Goal: Information Seeking & Learning: Learn about a topic

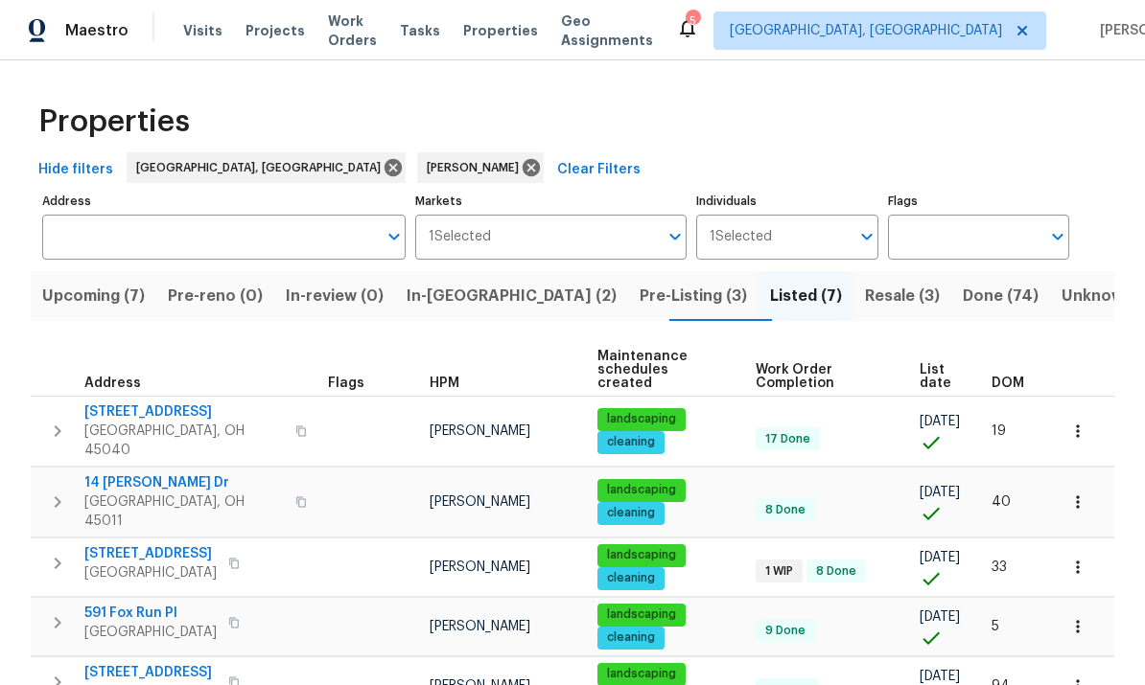
scroll to position [120, 0]
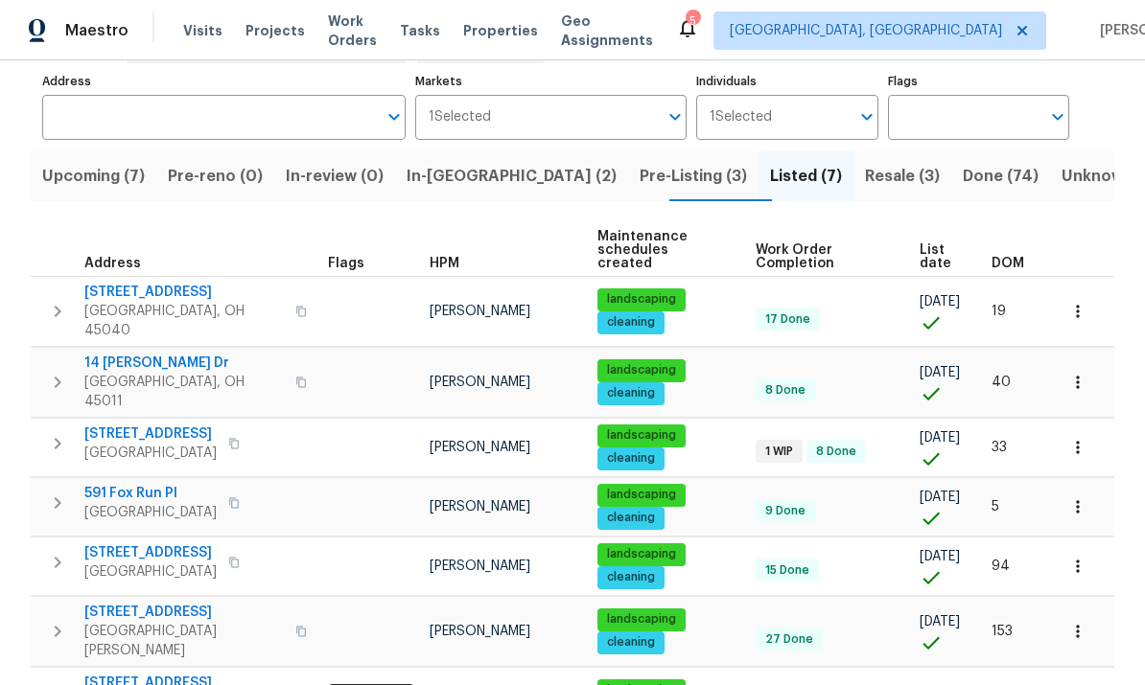
click at [639, 165] on span "Pre-Listing (3)" at bounding box center [692, 176] width 107 height 27
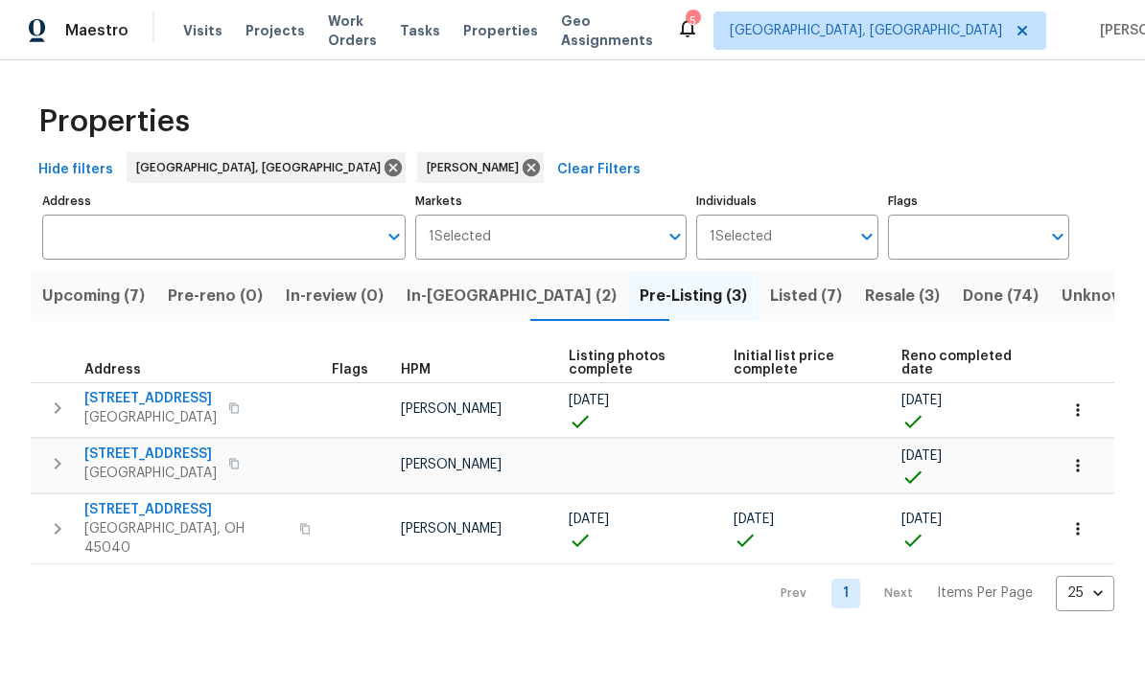
click at [116, 424] on span "Middletown, OH 45044" at bounding box center [150, 417] width 132 height 19
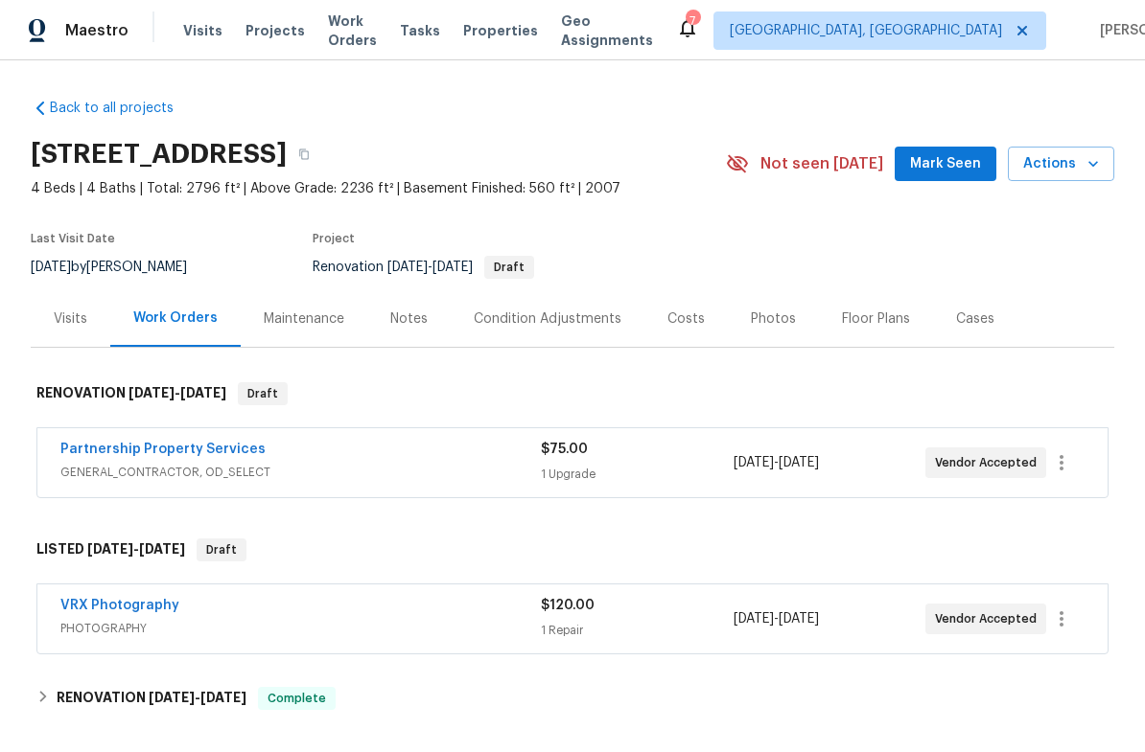
click at [773, 314] on div "Photos" at bounding box center [773, 319] width 45 height 19
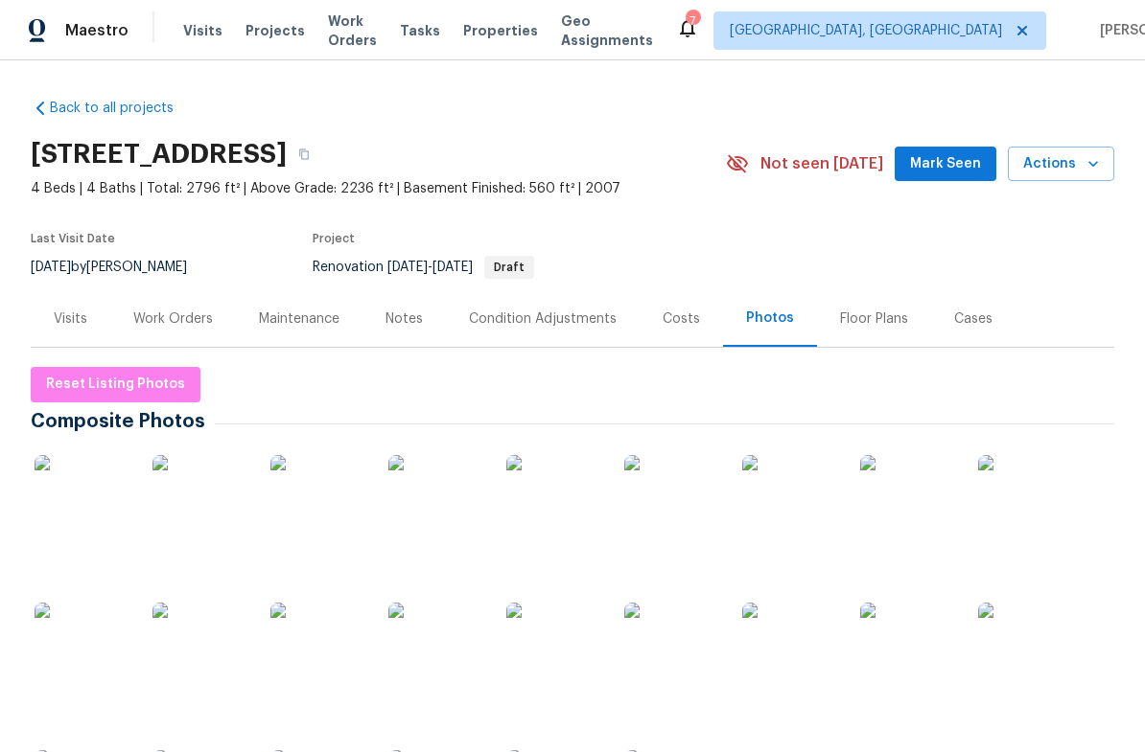
click at [94, 510] on img at bounding box center [83, 503] width 96 height 96
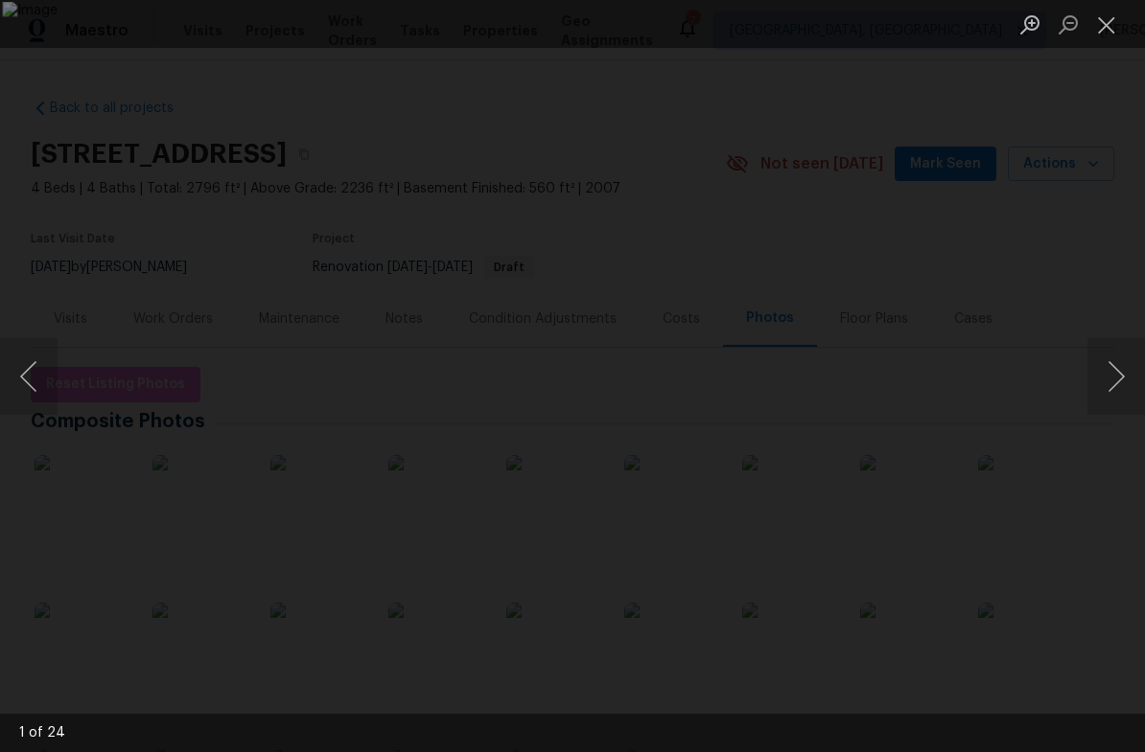
click at [1106, 379] on button "Next image" at bounding box center [1116, 376] width 58 height 77
click at [1116, 386] on button "Next image" at bounding box center [1116, 376] width 58 height 77
click at [1106, 370] on button "Next image" at bounding box center [1116, 376] width 58 height 77
click at [1114, 382] on button "Next image" at bounding box center [1116, 376] width 58 height 77
click at [1099, 383] on button "Next image" at bounding box center [1116, 376] width 58 height 77
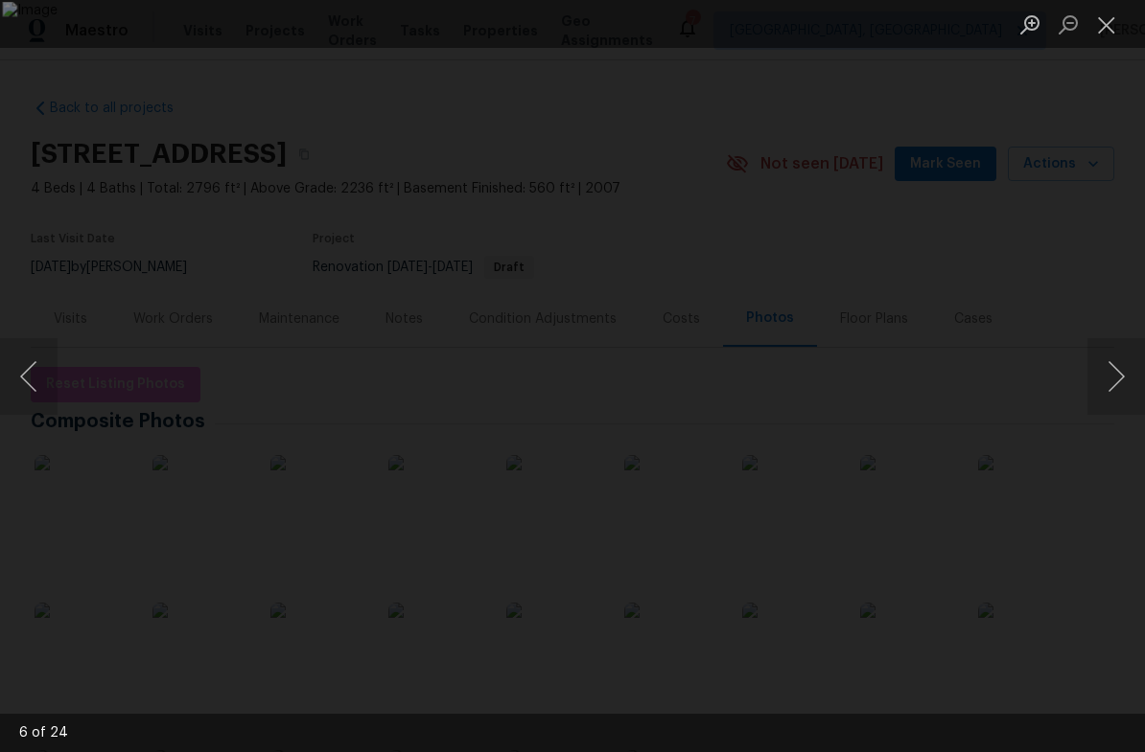
click at [1111, 378] on button "Next image" at bounding box center [1116, 376] width 58 height 77
click at [1111, 380] on button "Next image" at bounding box center [1116, 376] width 58 height 77
click at [1121, 386] on button "Next image" at bounding box center [1116, 376] width 58 height 77
click at [1106, 384] on button "Next image" at bounding box center [1116, 376] width 58 height 77
click at [1107, 383] on button "Next image" at bounding box center [1116, 376] width 58 height 77
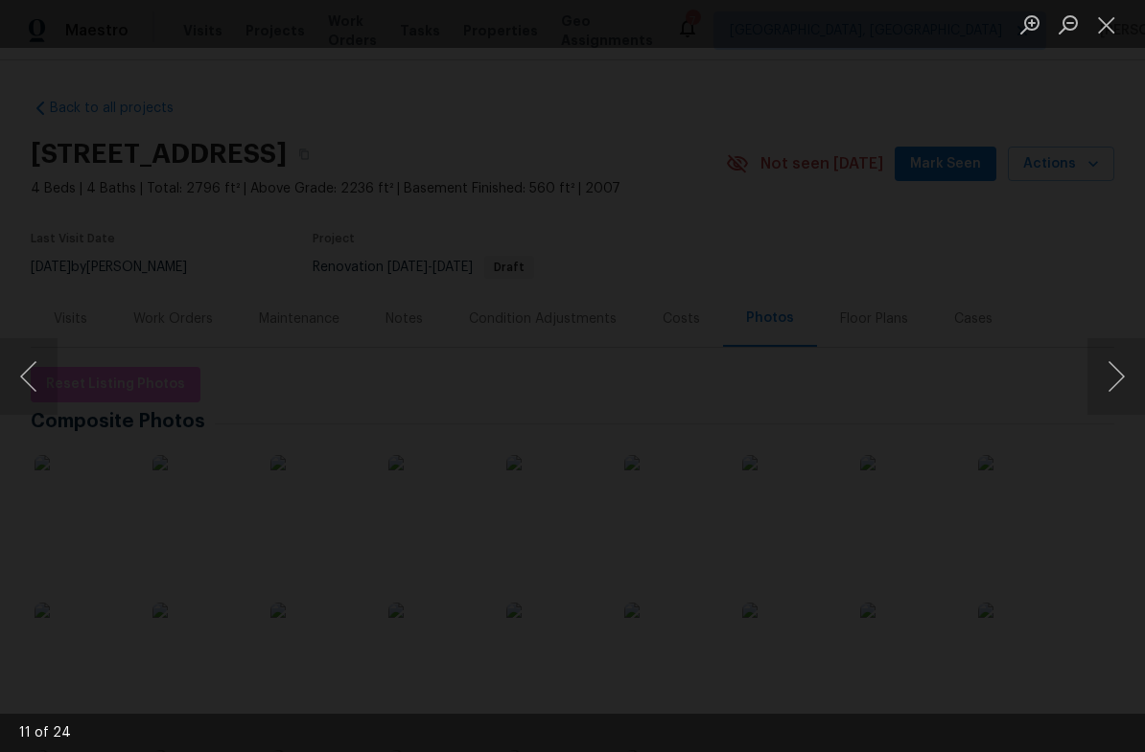
click at [901, 424] on img "Lightbox" at bounding box center [571, 326] width 3150 height 2071
click at [1115, 381] on button "Next image" at bounding box center [1116, 376] width 58 height 77
click at [1113, 375] on button "Next image" at bounding box center [1116, 376] width 58 height 77
click at [1117, 371] on button "Next image" at bounding box center [1116, 376] width 58 height 77
click at [1117, 369] on button "Next image" at bounding box center [1116, 376] width 58 height 77
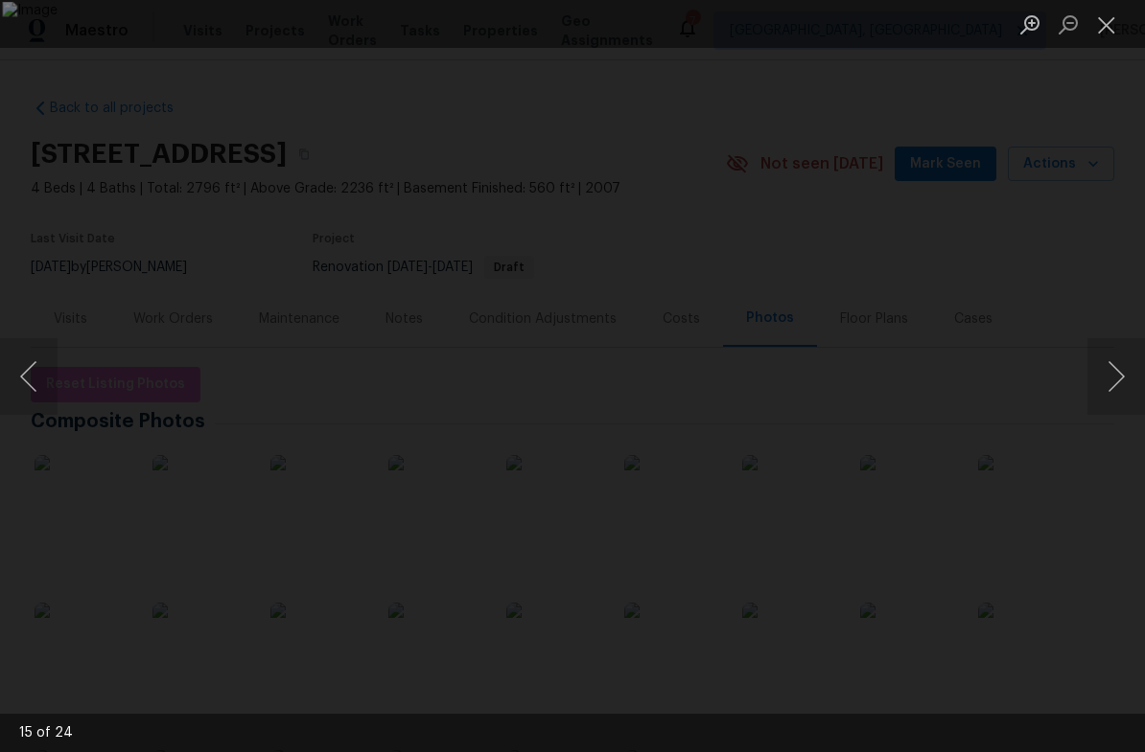
click at [1103, 365] on button "Next image" at bounding box center [1116, 376] width 58 height 77
click at [1120, 382] on button "Next image" at bounding box center [1116, 376] width 58 height 77
click at [1113, 393] on button "Next image" at bounding box center [1116, 376] width 58 height 77
click at [1104, 17] on button "Close lightbox" at bounding box center [1106, 25] width 38 height 34
